Goal: Task Accomplishment & Management: Complete application form

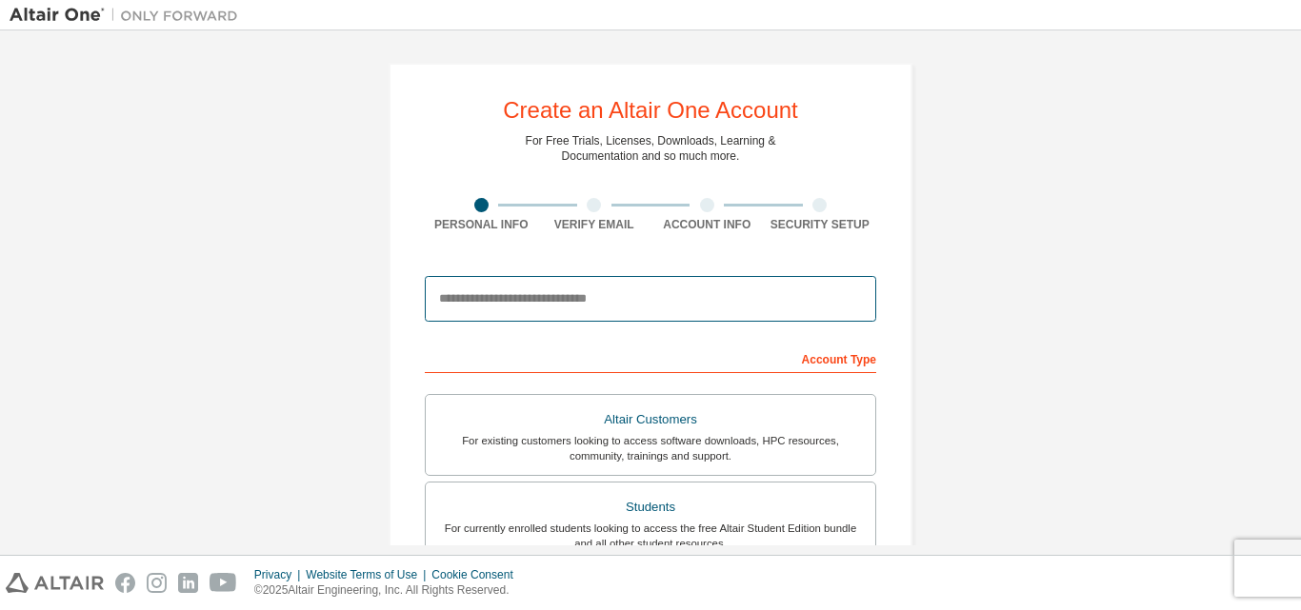
click at [558, 293] on input "email" at bounding box center [650, 299] width 451 height 46
type input "**********"
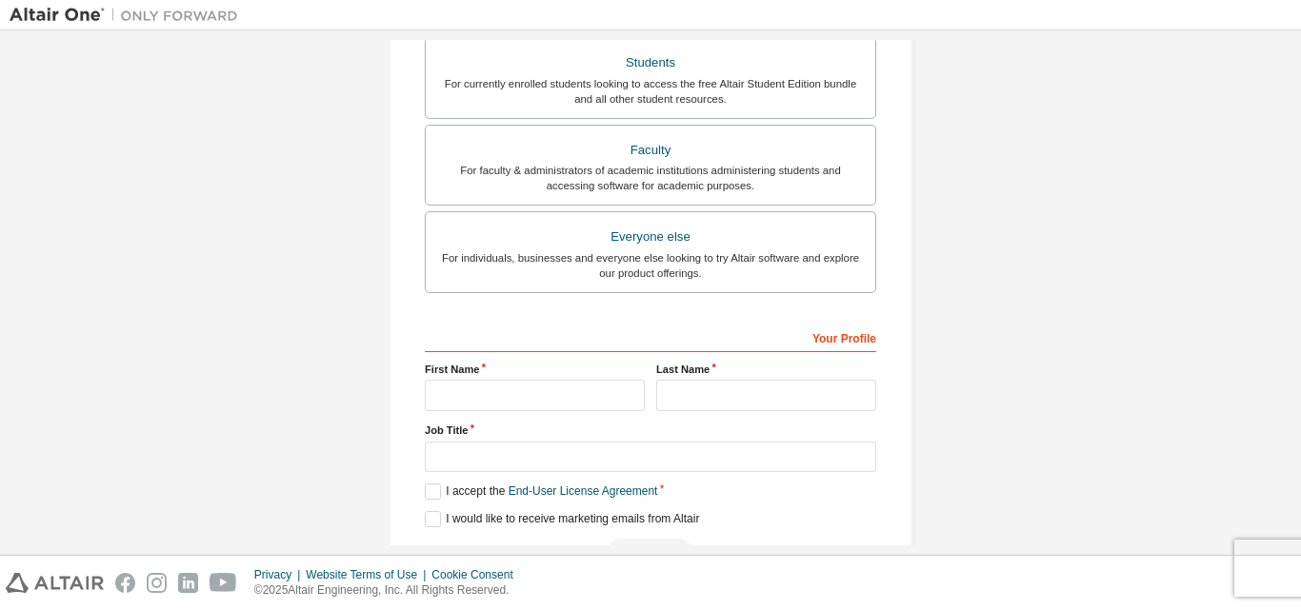
scroll to position [476, 0]
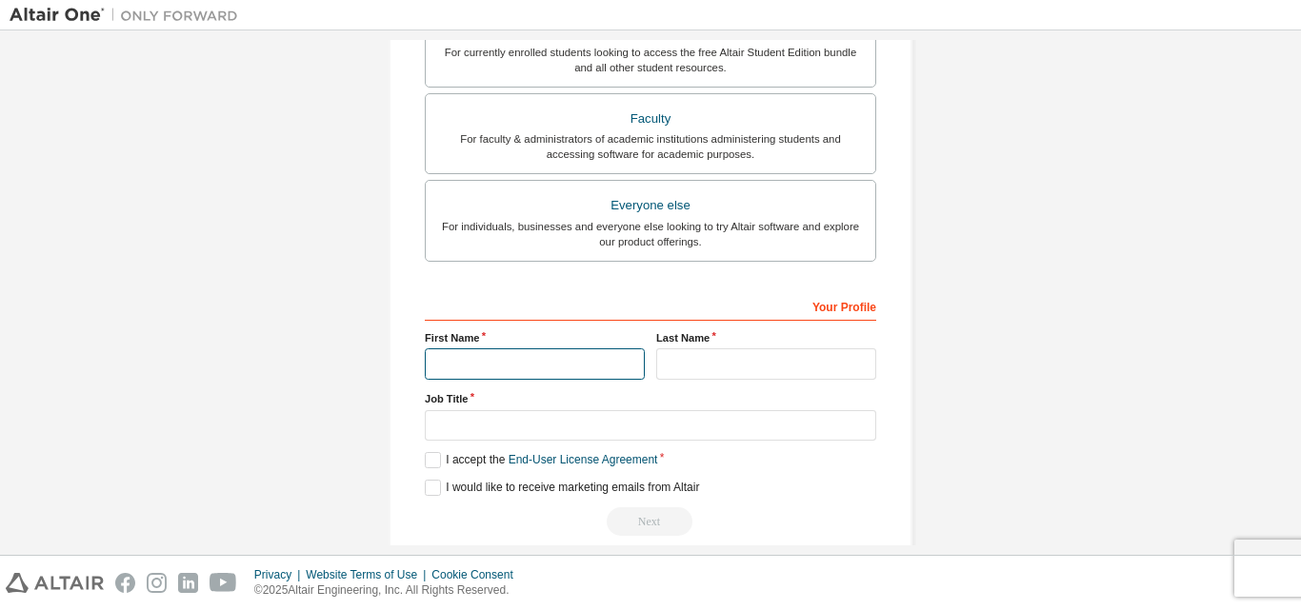
click at [527, 355] on input "text" at bounding box center [535, 364] width 220 height 31
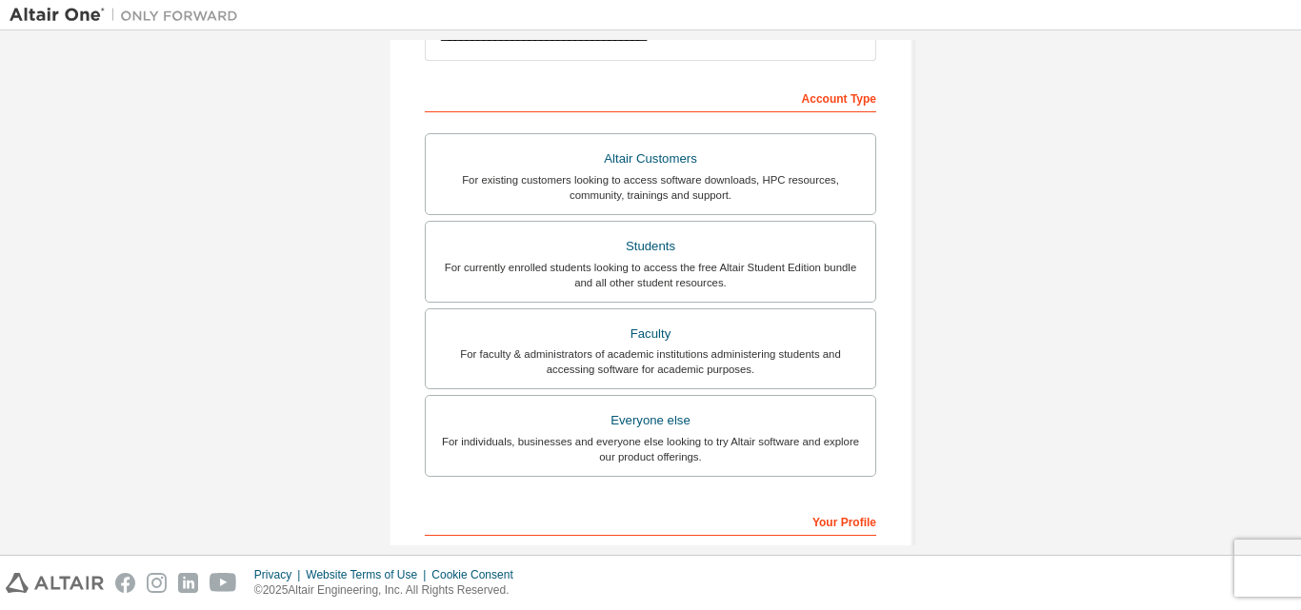
scroll to position [190, 0]
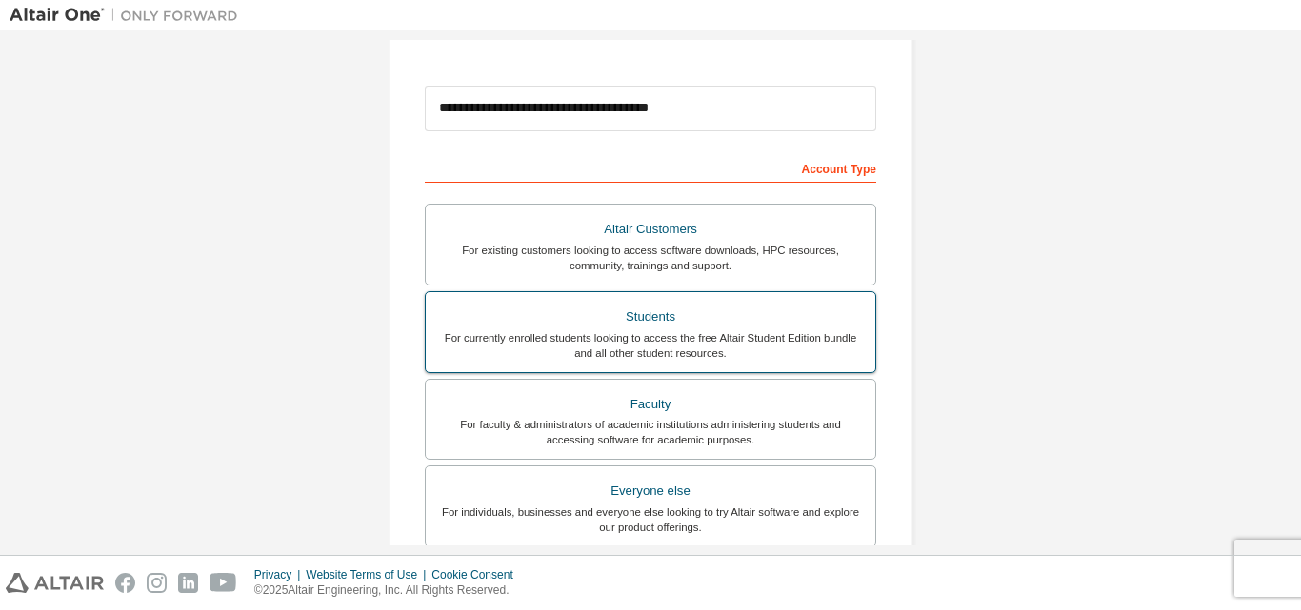
click at [705, 330] on div "For currently enrolled students looking to access the free Altair Student Editi…" at bounding box center [650, 345] width 427 height 30
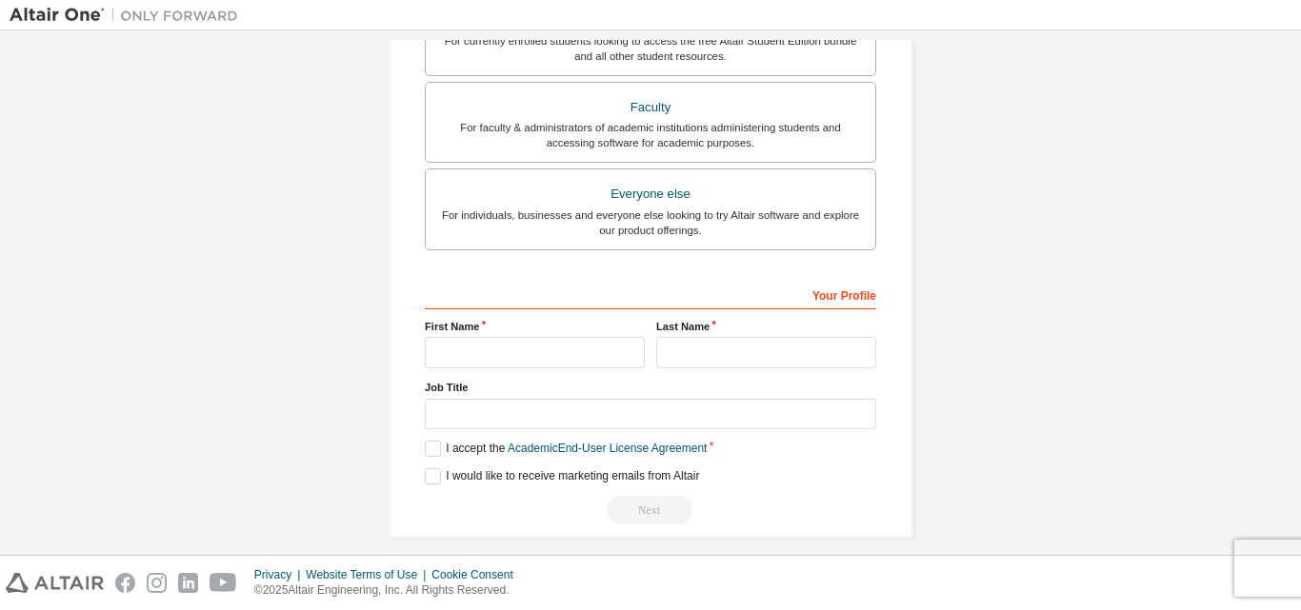
scroll to position [503, 0]
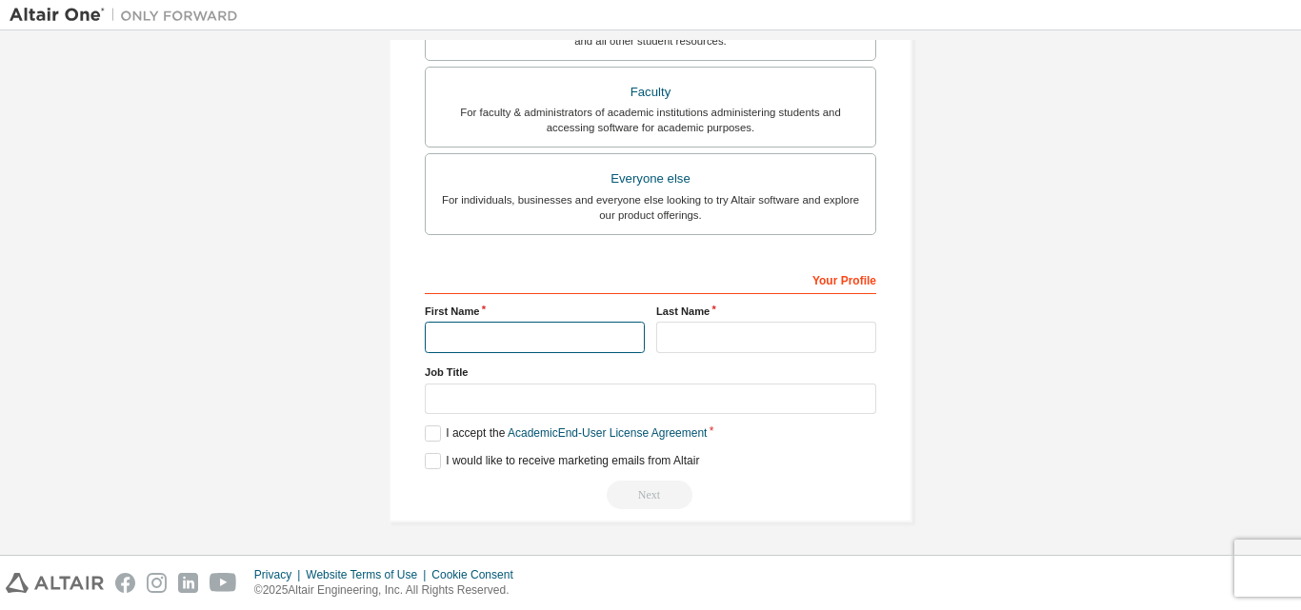
click at [480, 336] on input "text" at bounding box center [535, 337] width 220 height 31
type input "********"
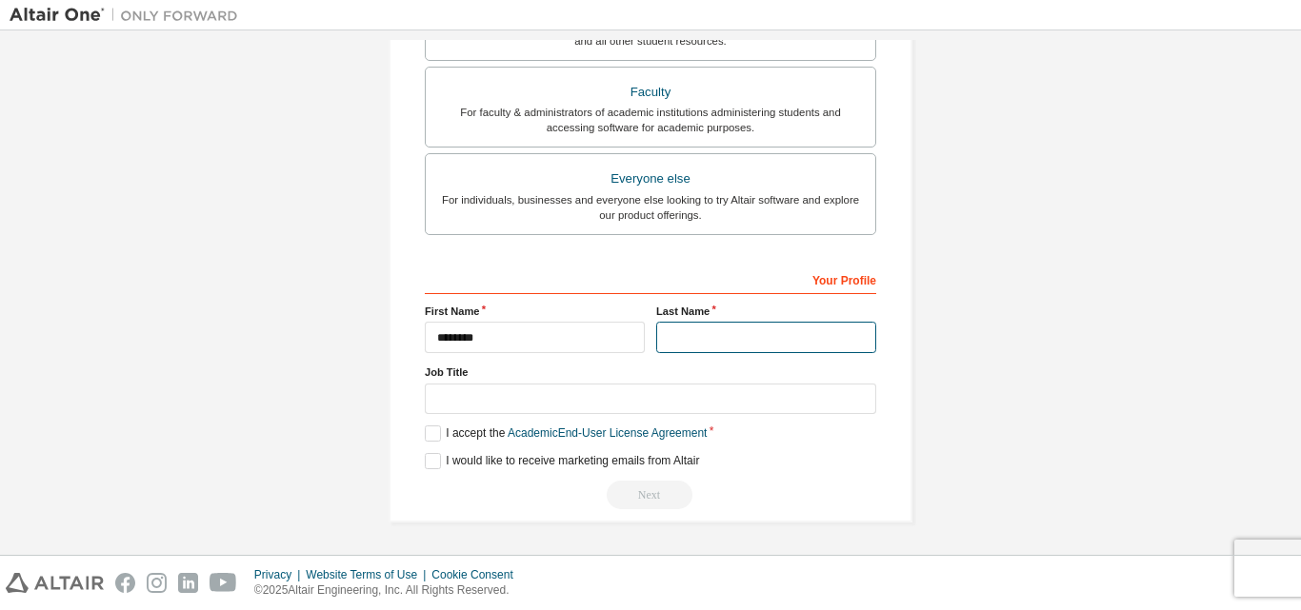
click at [759, 333] on input "text" at bounding box center [766, 337] width 220 height 31
type input "*********"
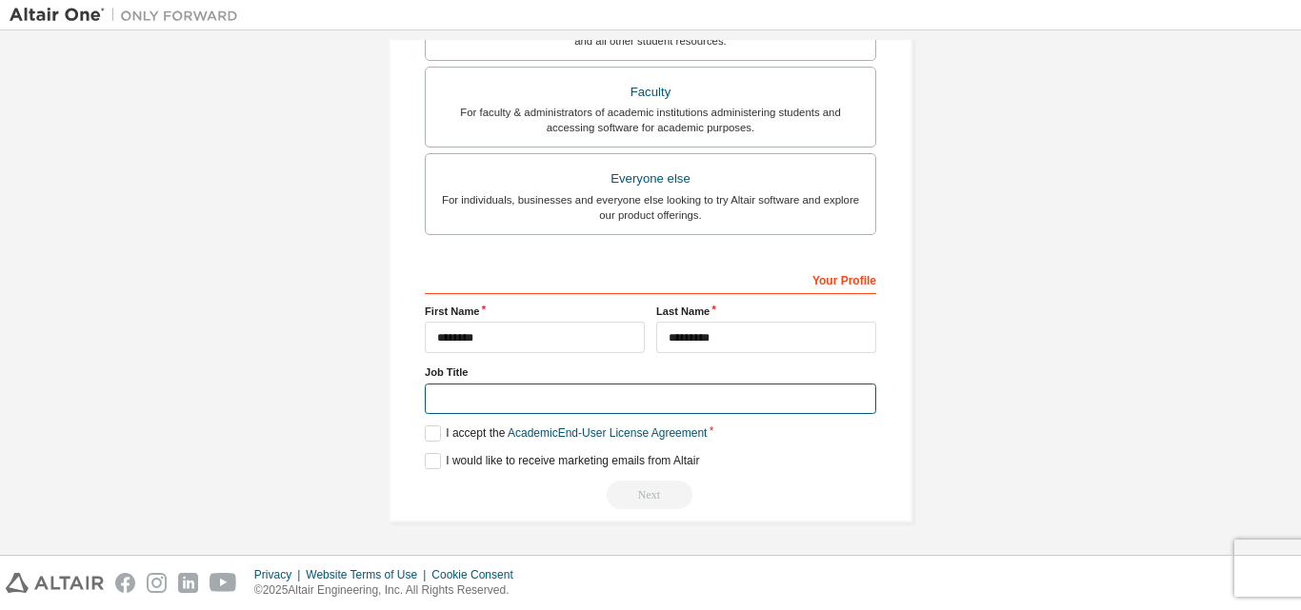
click at [476, 398] on input "text" at bounding box center [650, 399] width 451 height 31
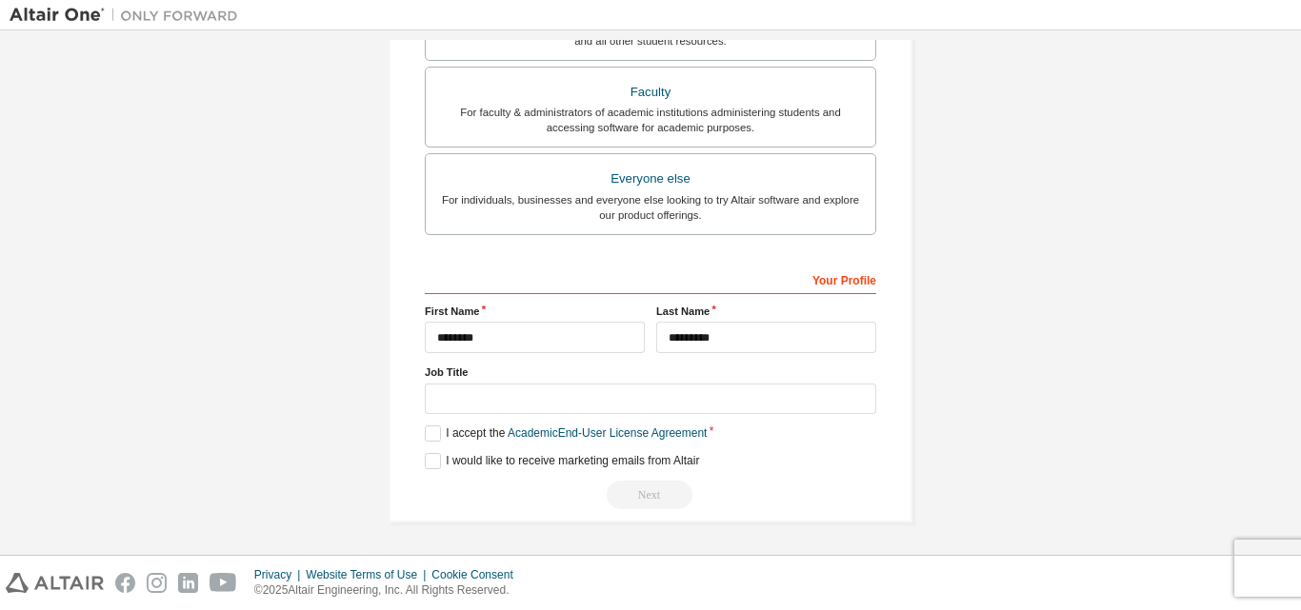
click at [430, 425] on div "Your Profile First Name ******** Last Name ********* Job Title Please provide S…" at bounding box center [650, 387] width 451 height 247
click at [428, 433] on label "I accept the Academic End-User License Agreement" at bounding box center [566, 434] width 282 height 16
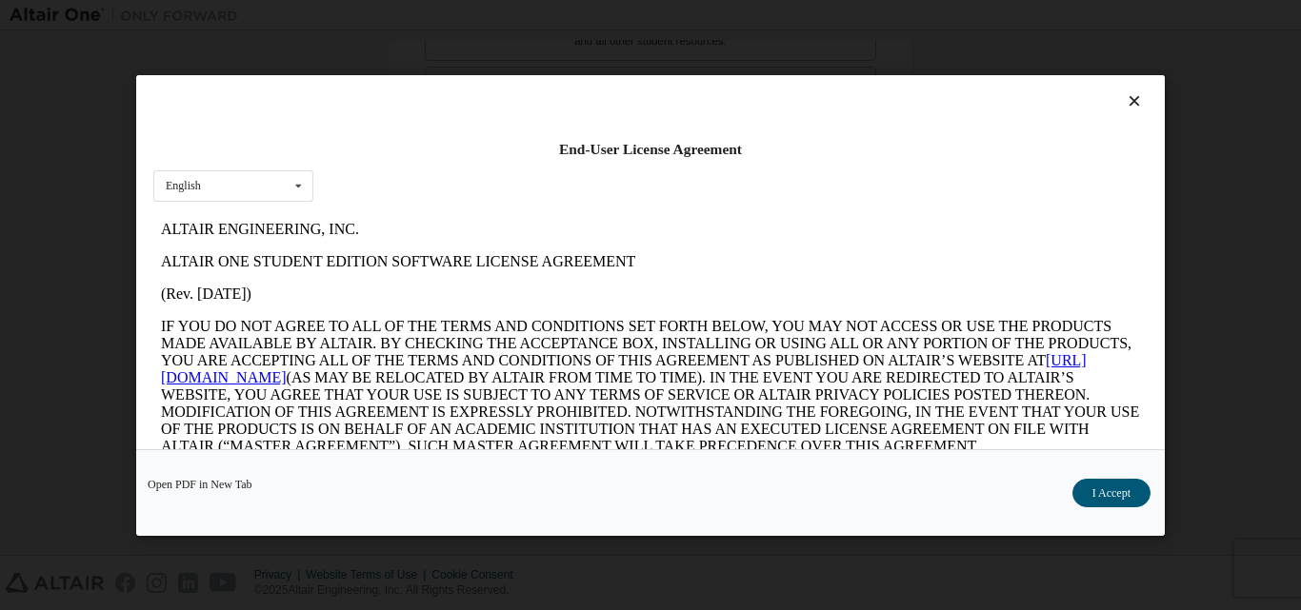
scroll to position [0, 0]
click at [1125, 93] on icon at bounding box center [1135, 100] width 20 height 17
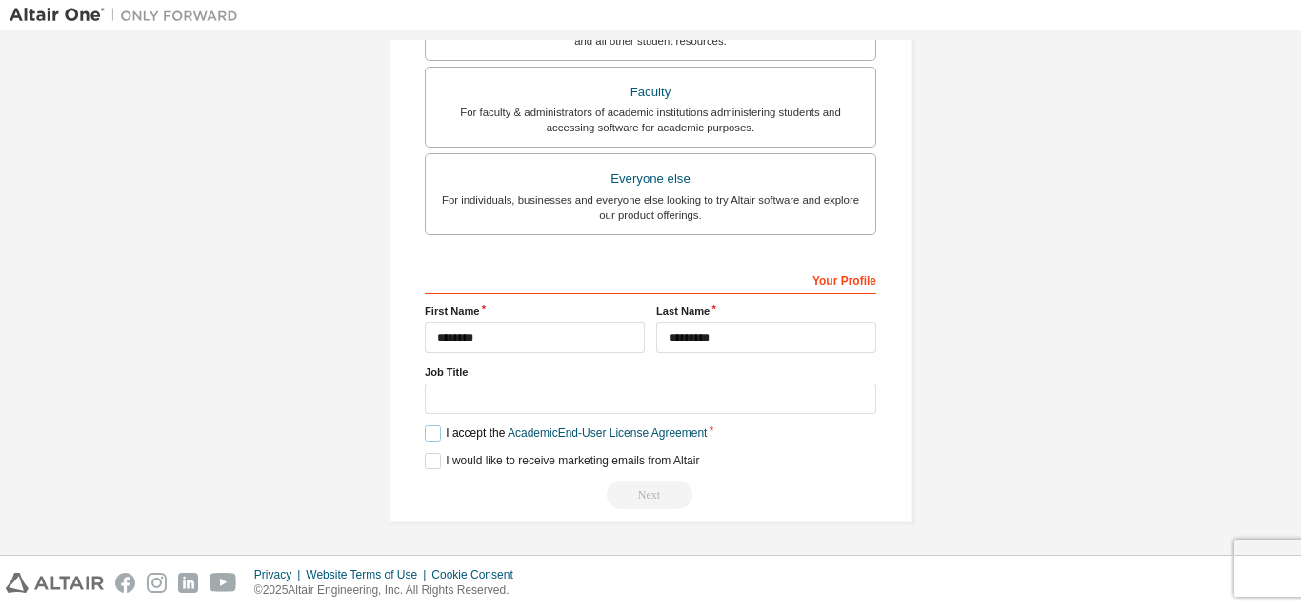
click at [426, 429] on label "I accept the Academic End-User License Agreement" at bounding box center [566, 434] width 282 height 16
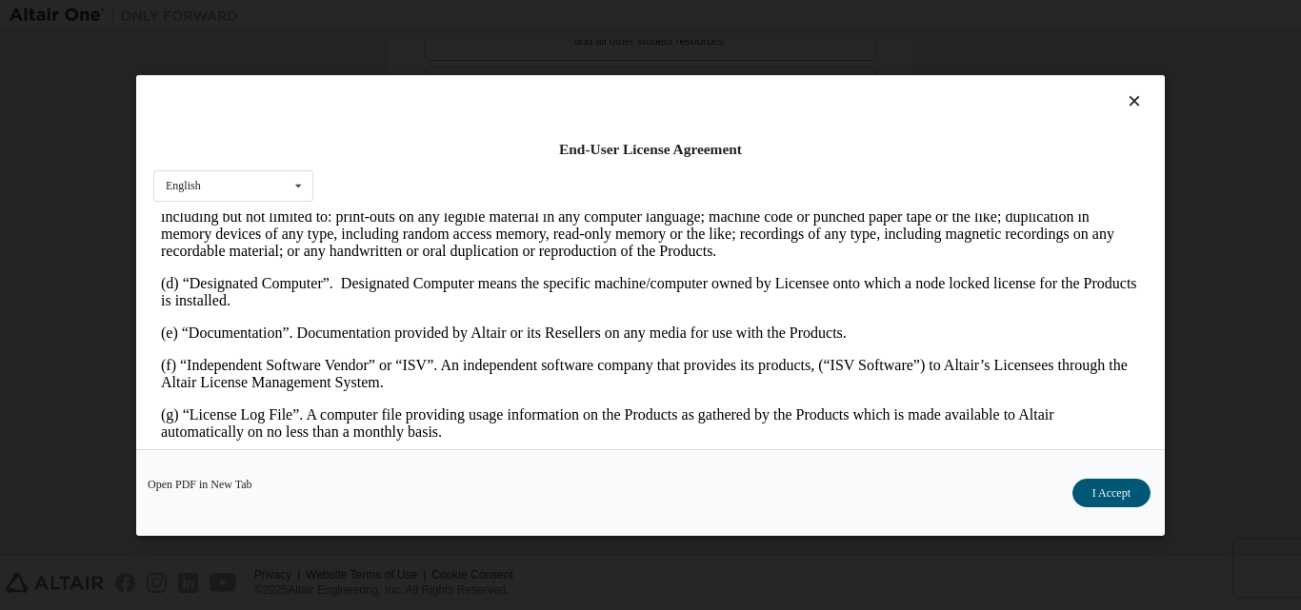
scroll to position [667, 0]
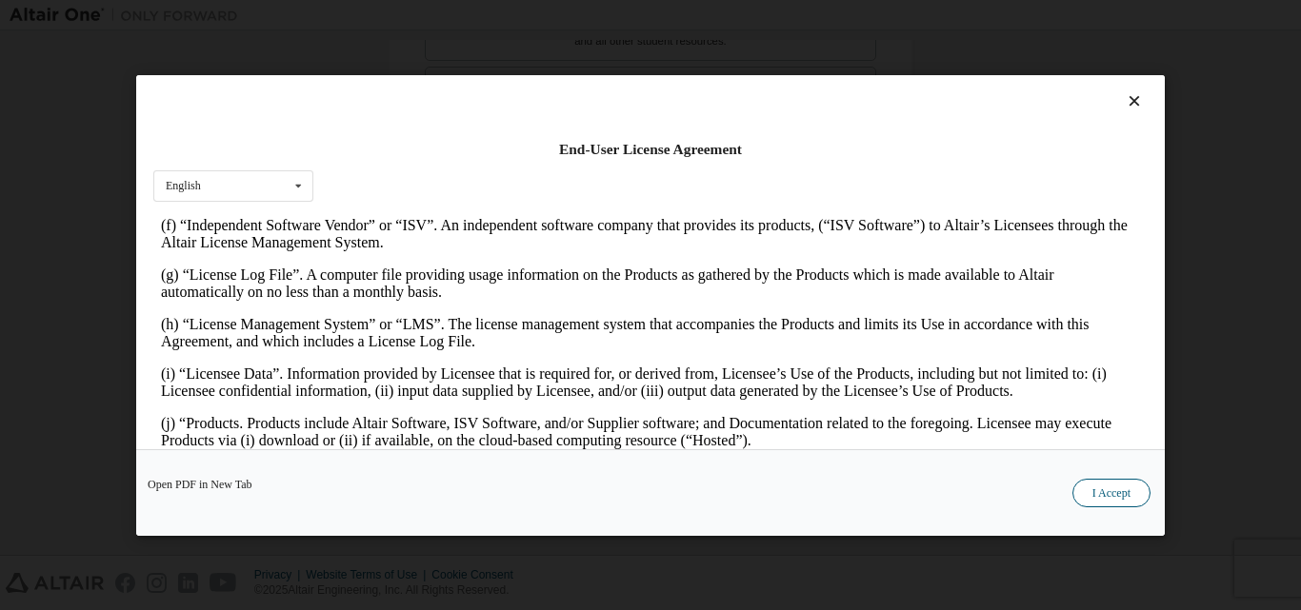
click at [1098, 496] on button "I Accept" at bounding box center [1111, 492] width 78 height 29
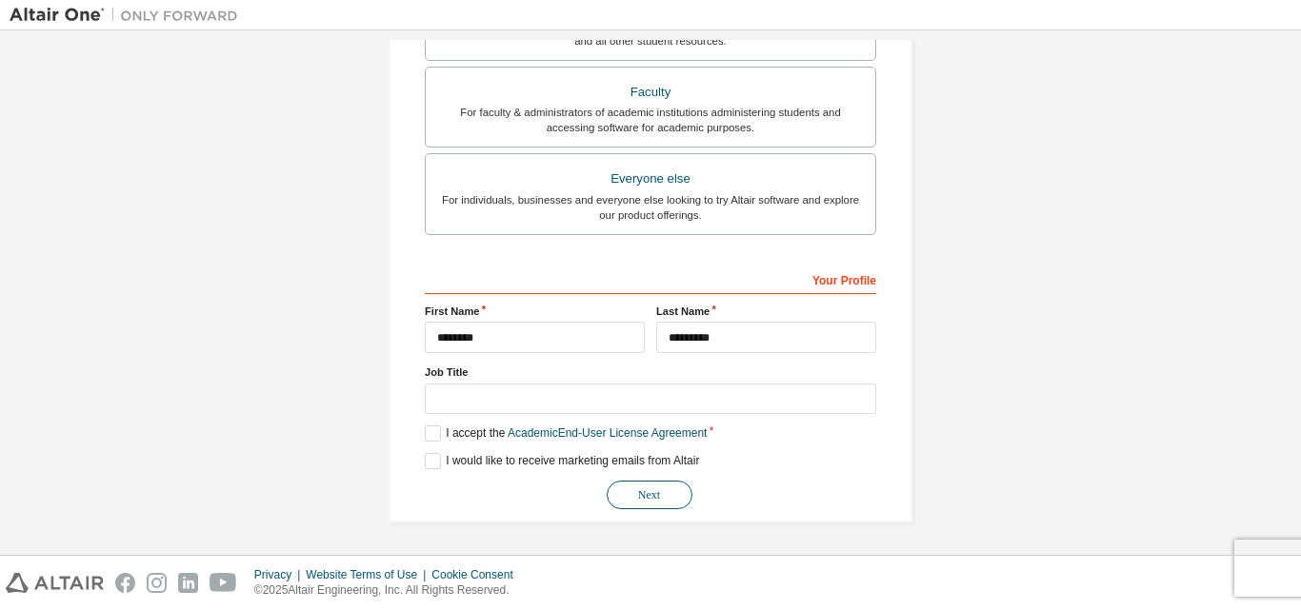
click at [624, 491] on button "Next" at bounding box center [650, 495] width 86 height 29
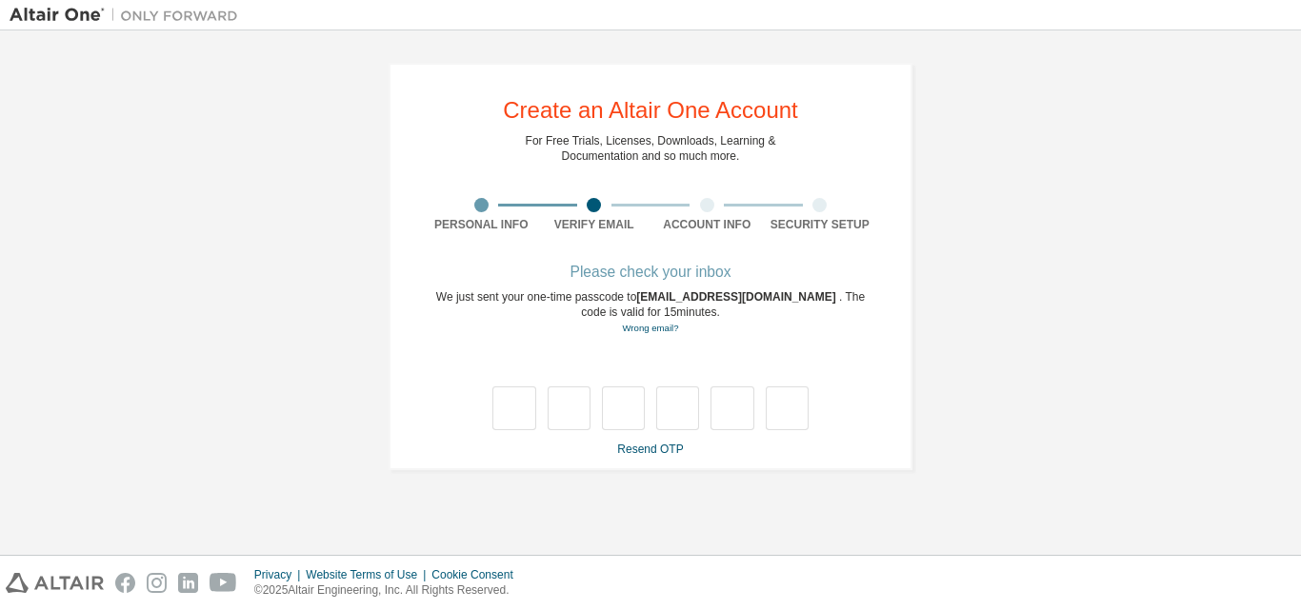
scroll to position [0, 0]
click at [638, 450] on link "Resend OTP" at bounding box center [650, 449] width 66 height 13
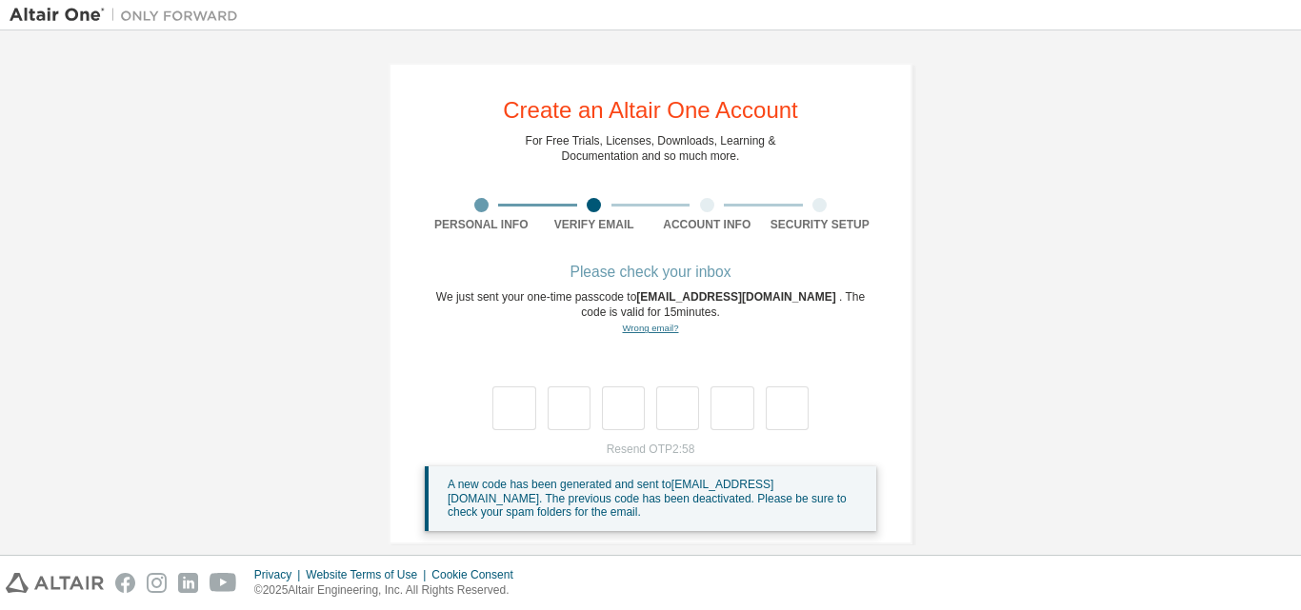
click at [639, 330] on link "Wrong email?" at bounding box center [650, 328] width 56 height 10
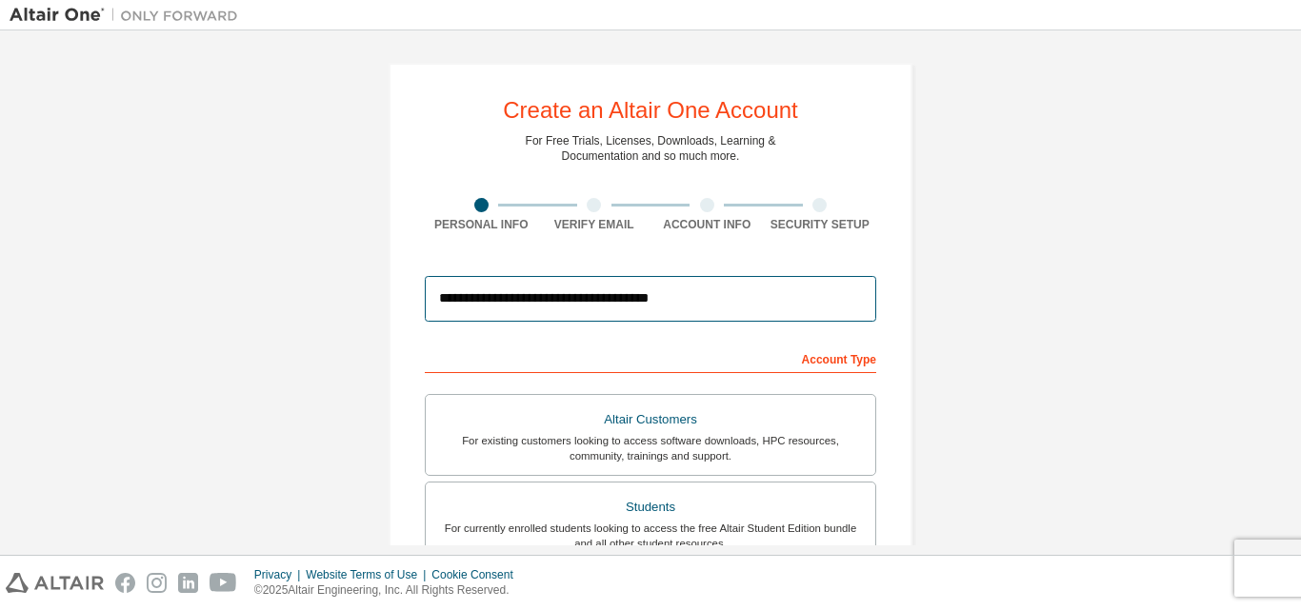
click at [486, 297] on input "**********" at bounding box center [650, 299] width 451 height 46
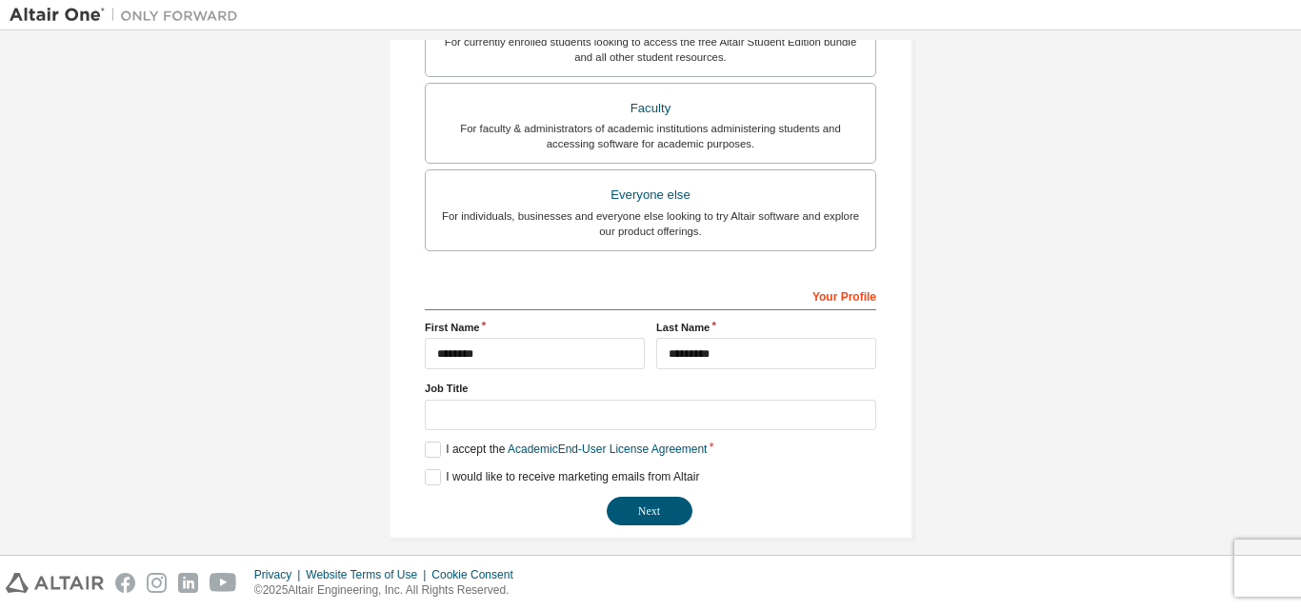
scroll to position [503, 0]
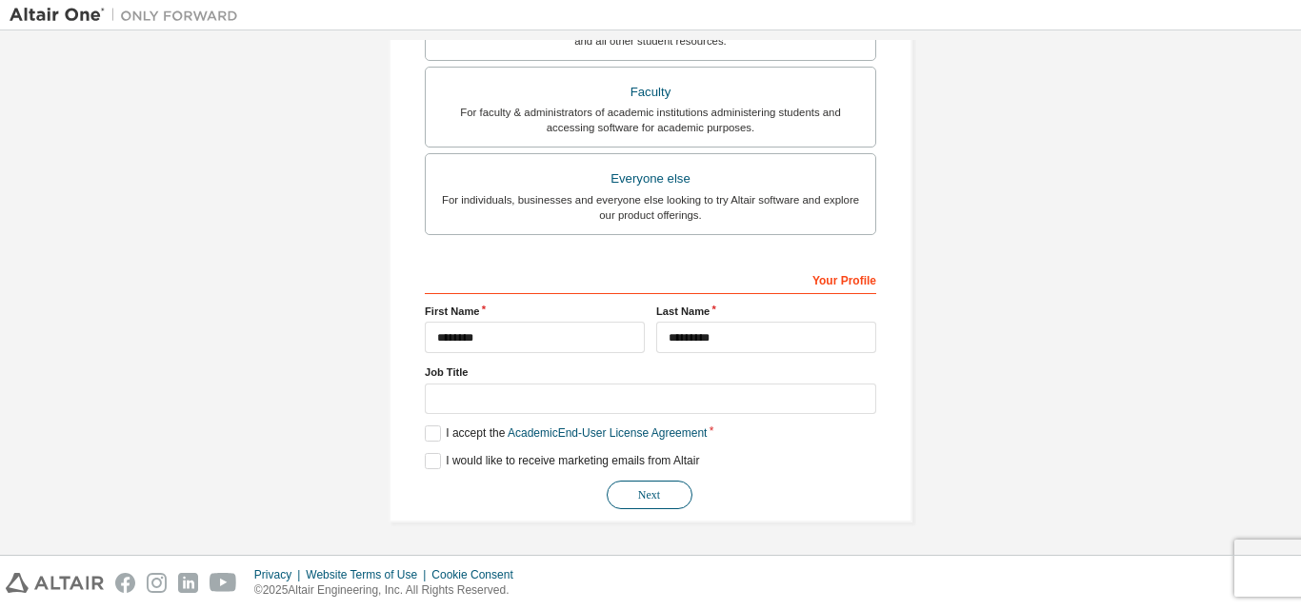
type input "**********"
click at [650, 490] on button "Next" at bounding box center [650, 495] width 86 height 29
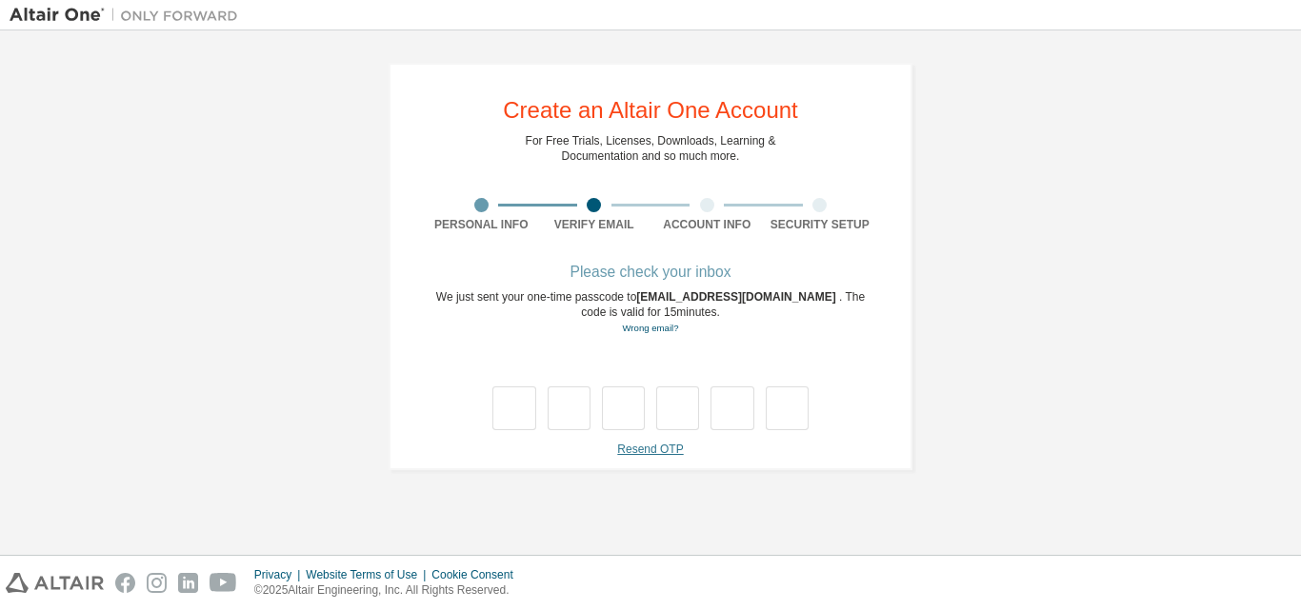
click at [657, 443] on link "Resend OTP" at bounding box center [650, 449] width 66 height 13
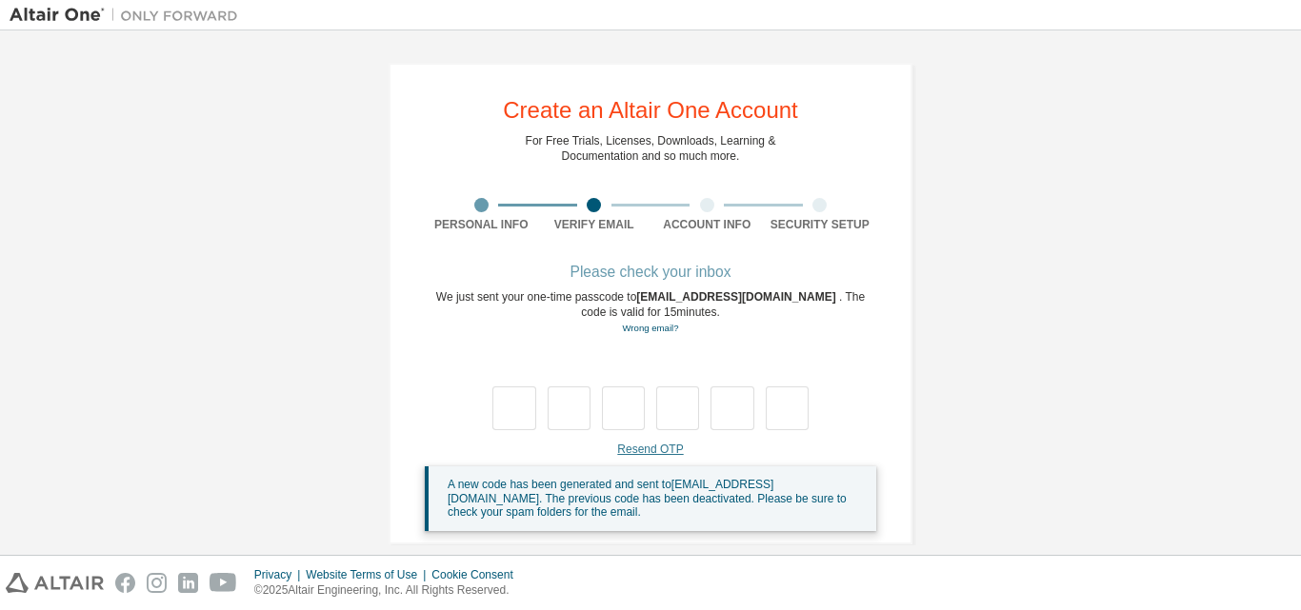
click at [653, 447] on link "Resend OTP" at bounding box center [650, 449] width 66 height 13
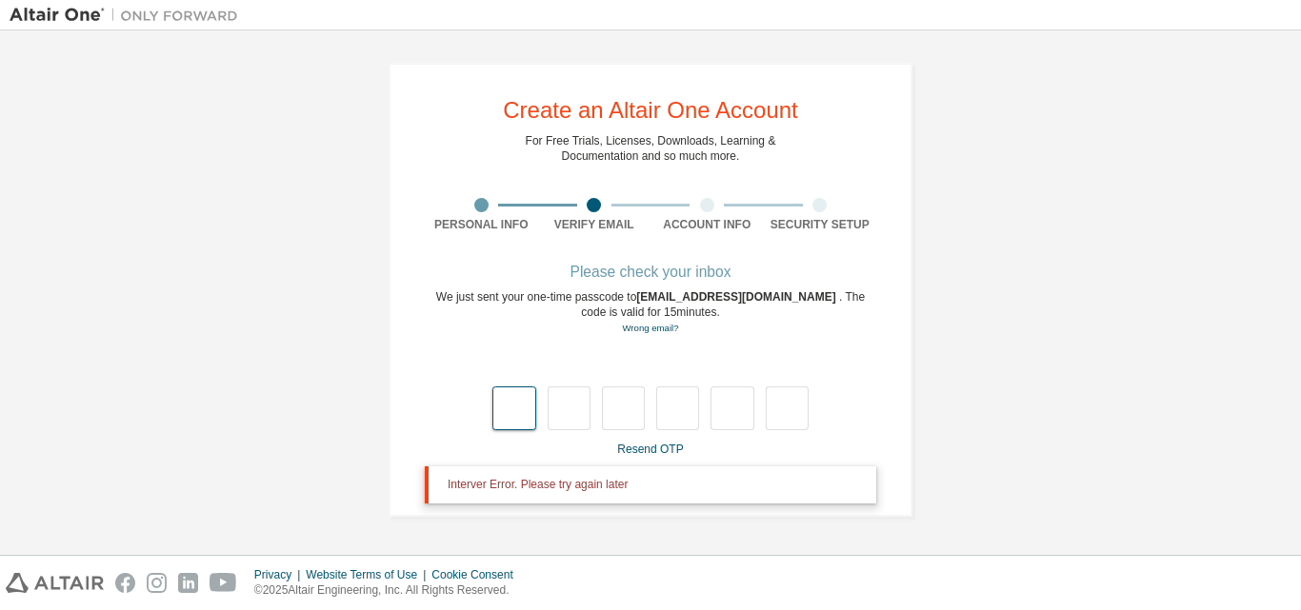
click at [520, 407] on input "text" at bounding box center [513, 409] width 43 height 44
type input "*"
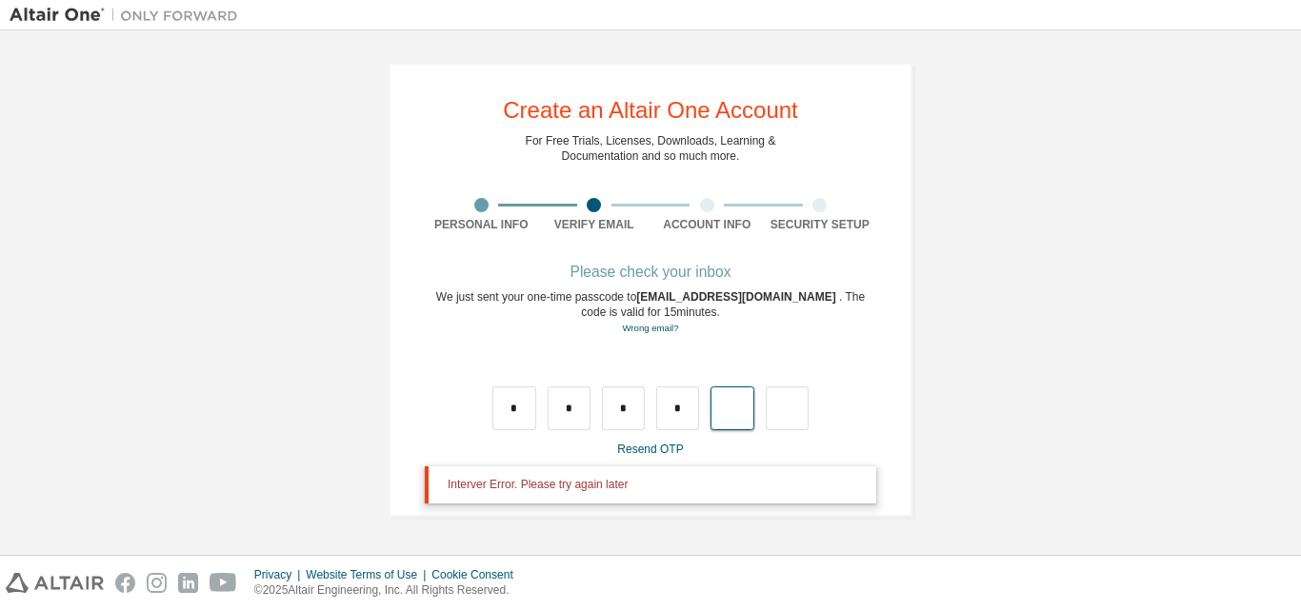
type input "*"
click at [510, 414] on input "text" at bounding box center [513, 409] width 43 height 44
type input "*"
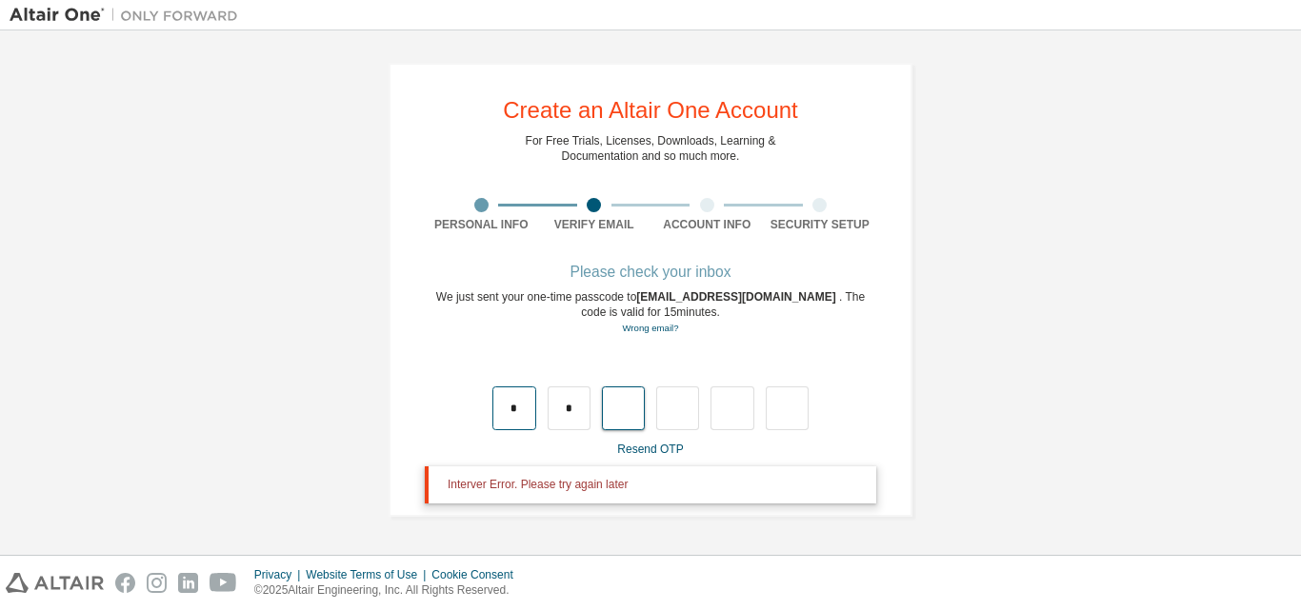
type input "*"
click at [510, 414] on input "text" at bounding box center [513, 409] width 43 height 44
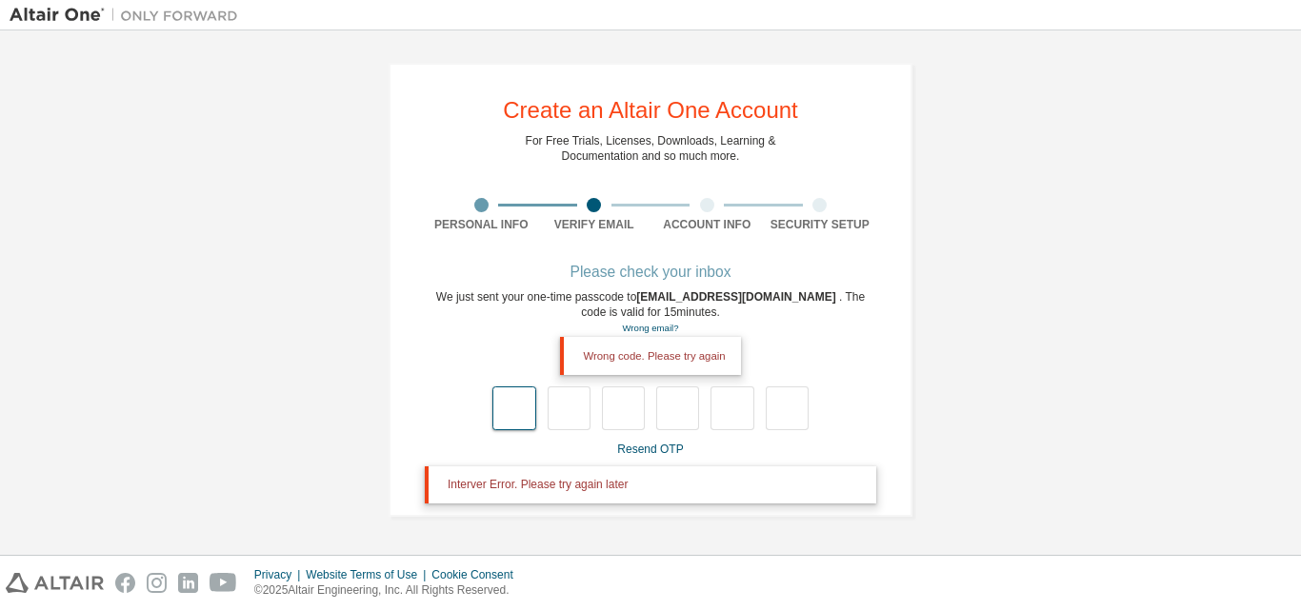
type input "*"
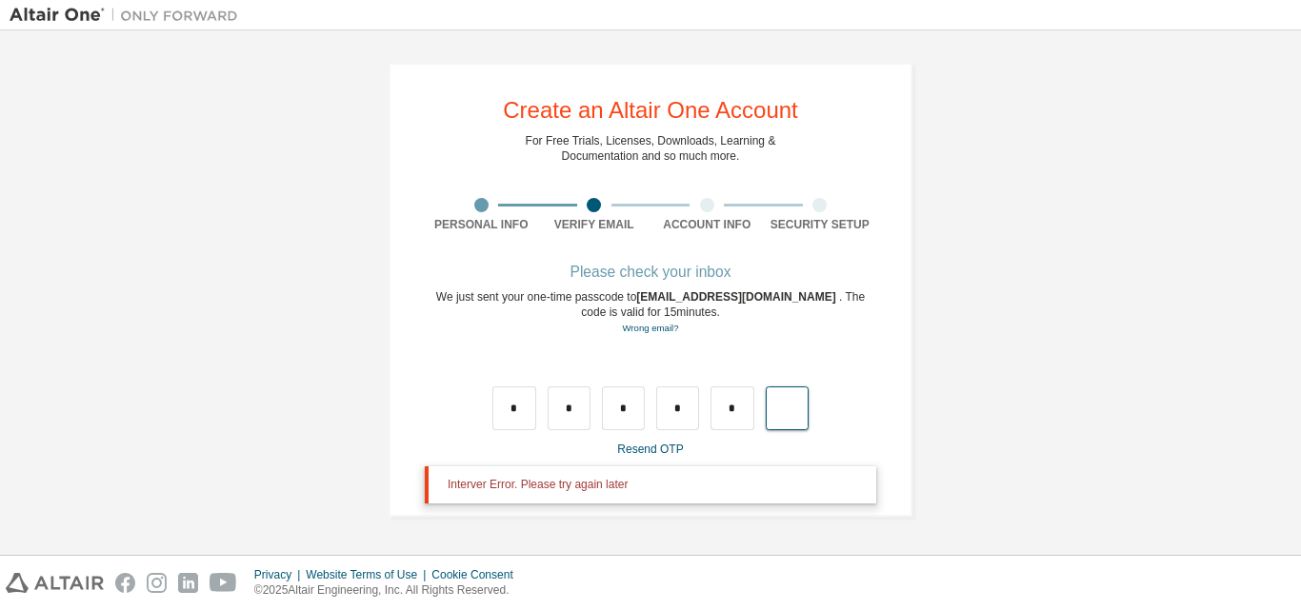
type input "*"
click at [651, 444] on link "Resend OTP" at bounding box center [650, 449] width 66 height 13
click at [636, 439] on div "Please check your inbox We just sent your one-time passcode to sthefane.alcanta…" at bounding box center [650, 385] width 451 height 237
click at [637, 445] on link "Resend OTP" at bounding box center [650, 449] width 66 height 13
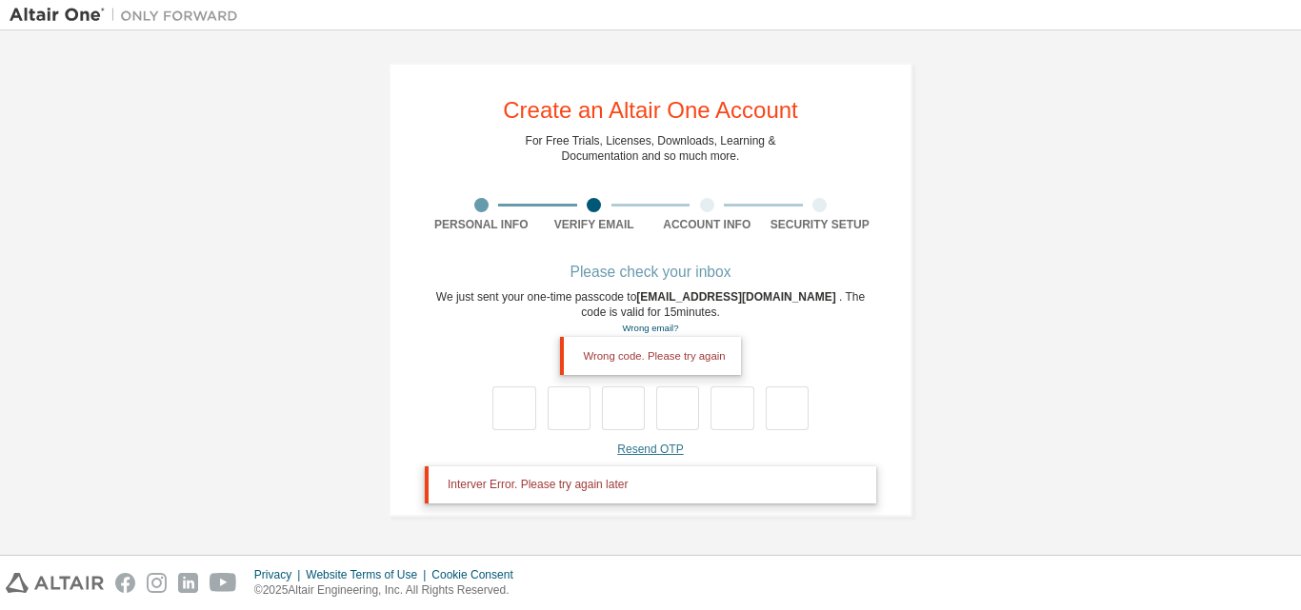
drag, startPoint x: 647, startPoint y: 443, endPoint x: 647, endPoint y: 454, distance: 11.4
click at [647, 454] on link "Resend OTP" at bounding box center [650, 449] width 66 height 13
click at [658, 429] on input "text" at bounding box center [677, 409] width 43 height 44
click at [527, 410] on input "text" at bounding box center [513, 409] width 43 height 44
type input "*"
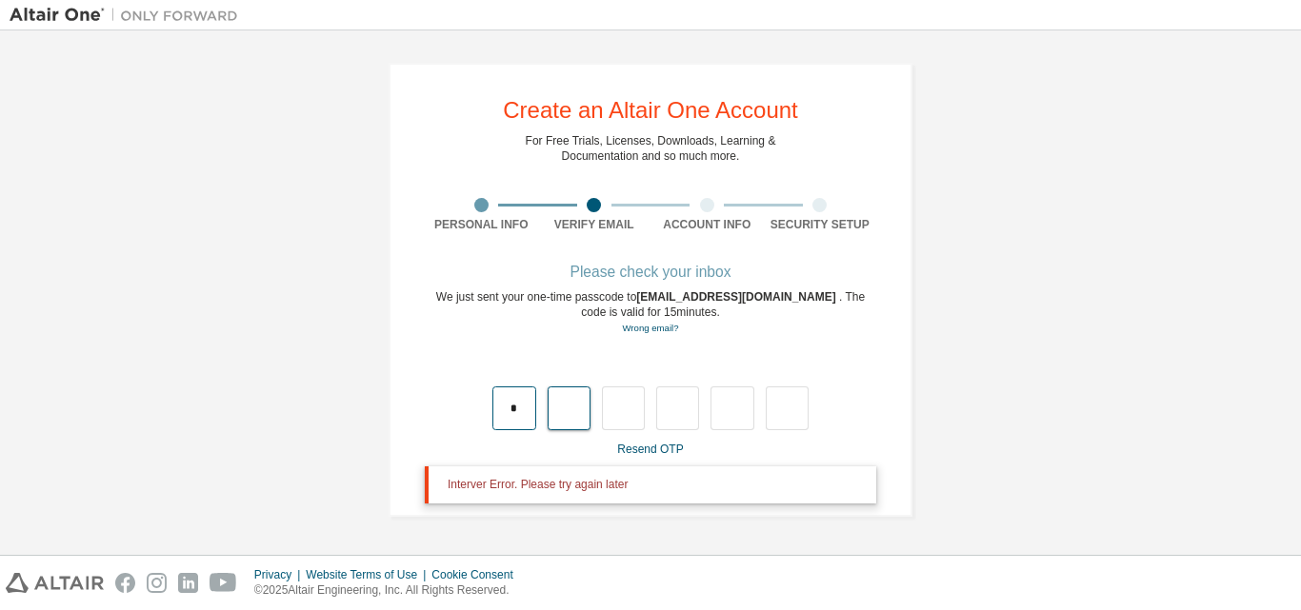
type input "*"
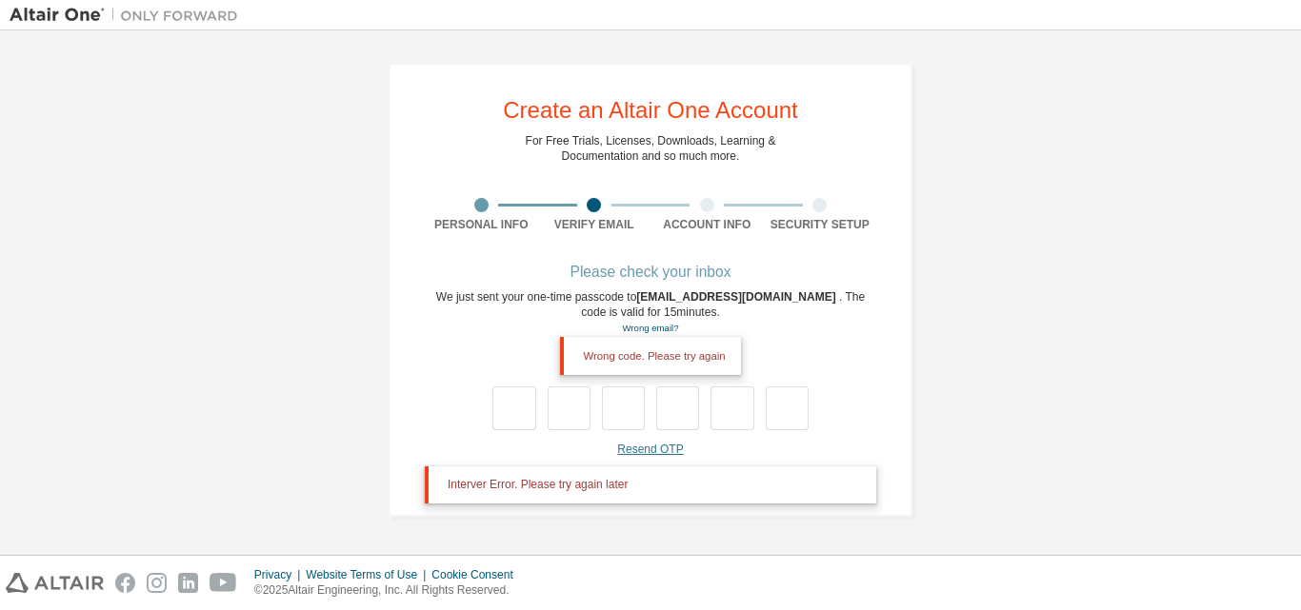
click at [647, 452] on link "Resend OTP" at bounding box center [650, 449] width 66 height 13
click at [999, 392] on div "**********" at bounding box center [651, 290] width 1282 height 500
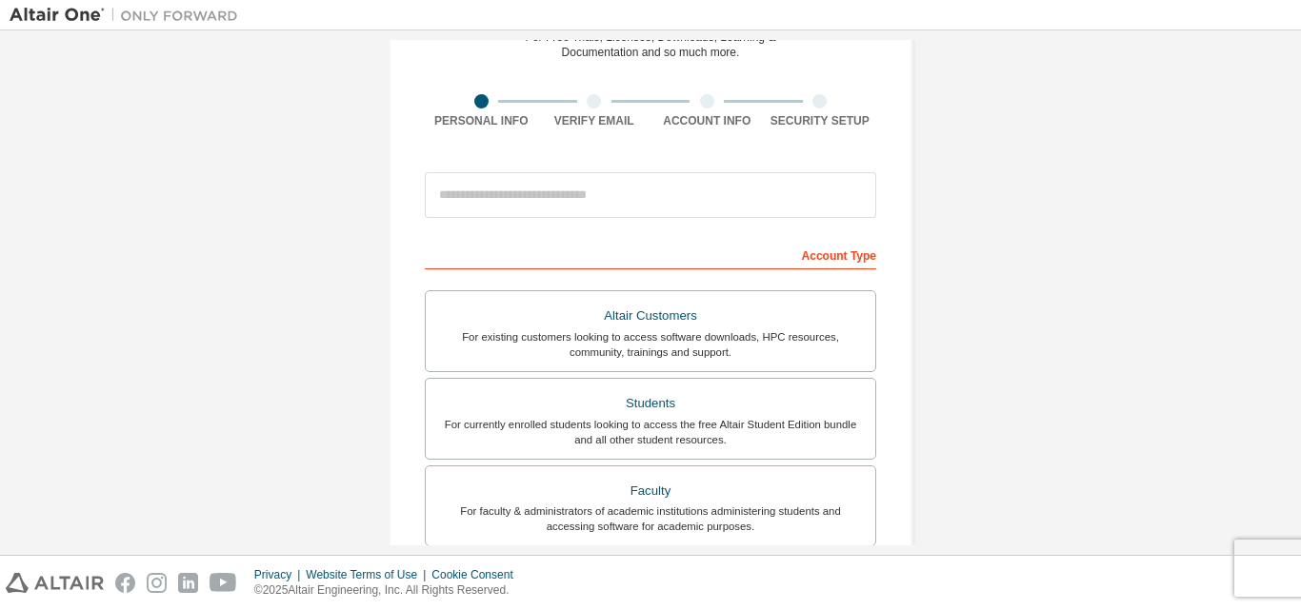
scroll to position [95, 0]
